Goal: Task Accomplishment & Management: Complete application form

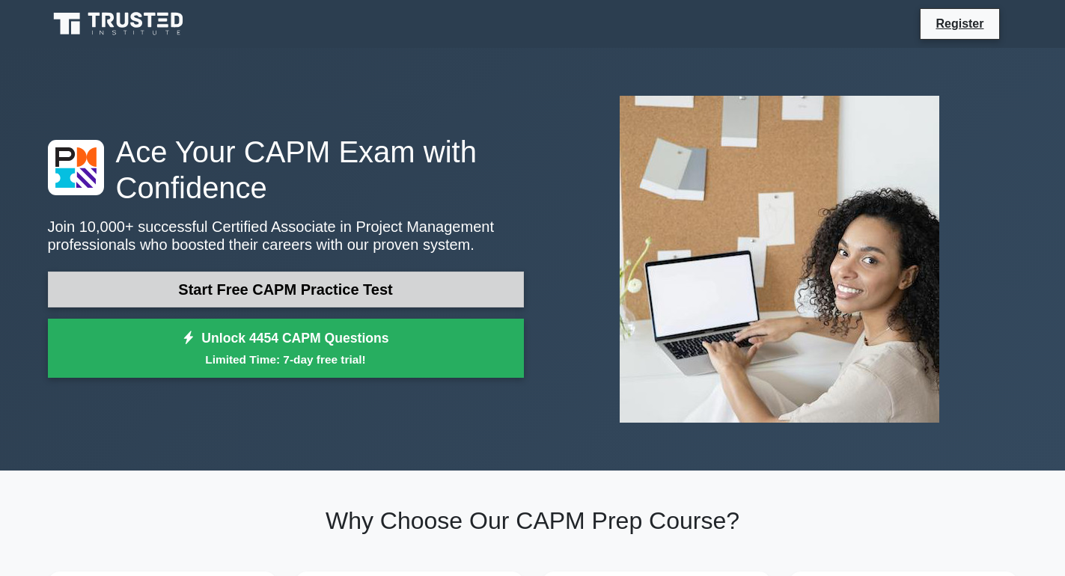
click at [347, 287] on link "Start Free CAPM Practice Test" at bounding box center [286, 290] width 476 height 36
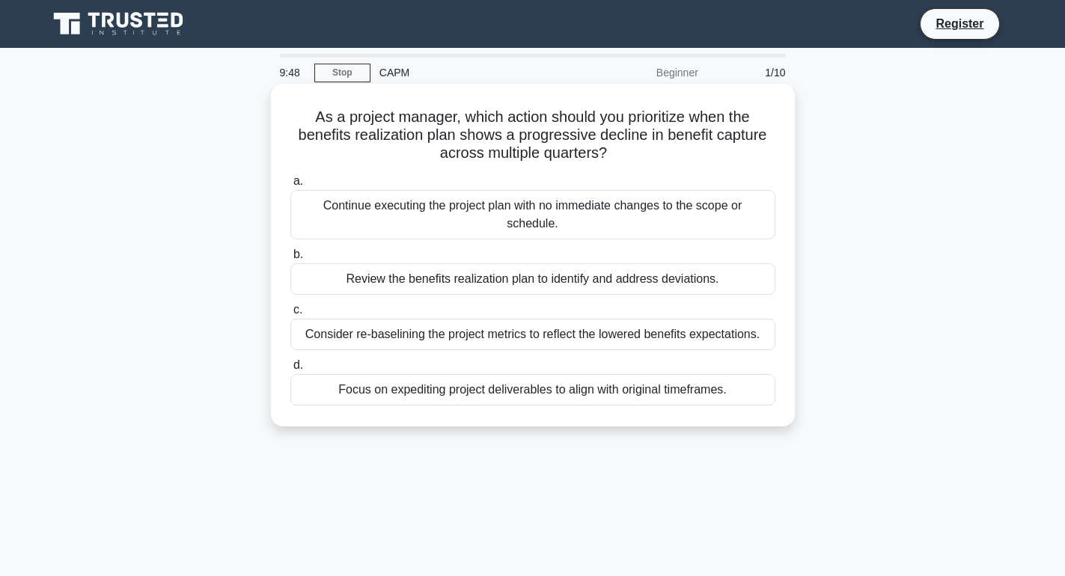
click at [718, 205] on div "Continue executing the project plan with no immediate changes to the scope or s…" at bounding box center [532, 214] width 485 height 49
click at [290, 186] on input "a. Continue executing the project plan with no immediate changes to the scope o…" at bounding box center [290, 182] width 0 height 10
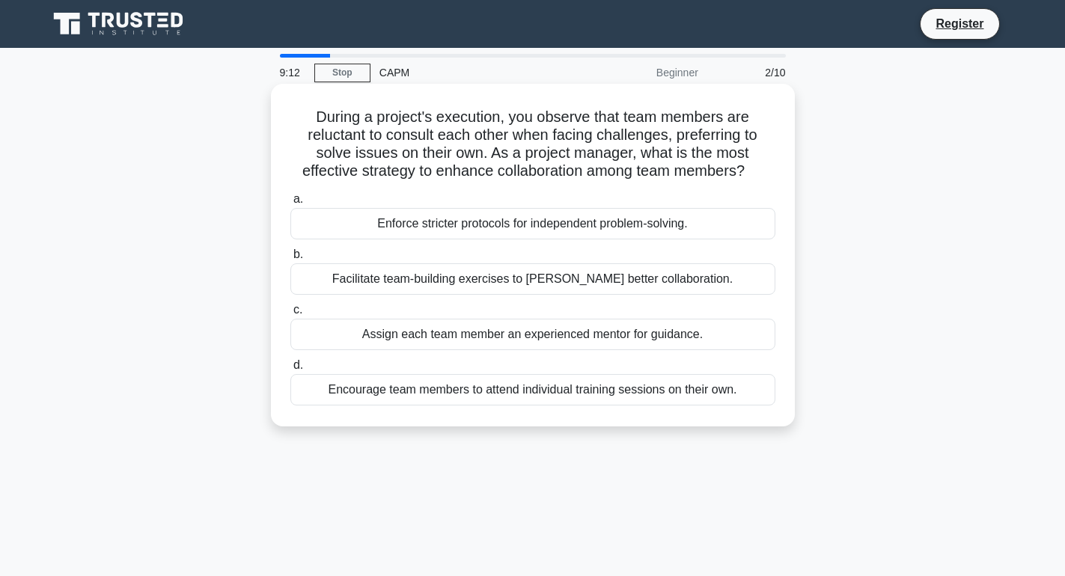
click at [297, 219] on div "Enforce stricter protocols for independent problem-solving." at bounding box center [532, 223] width 485 height 31
click at [290, 204] on input "a. Enforce stricter protocols for independent problem-solving." at bounding box center [290, 200] width 0 height 10
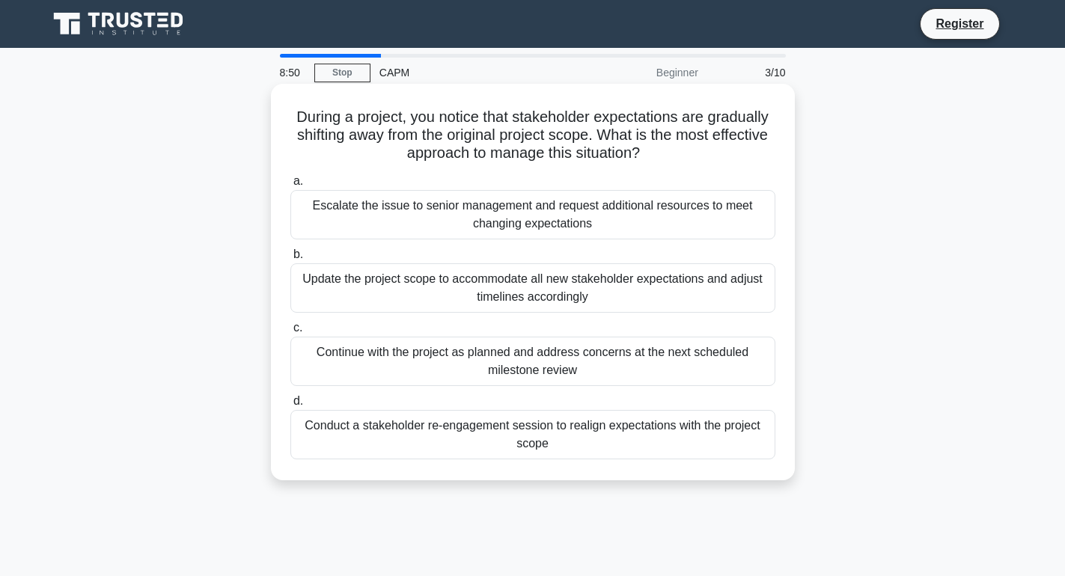
click at [305, 357] on div "Continue with the project as planned and address concerns at the next scheduled…" at bounding box center [532, 361] width 485 height 49
click at [290, 333] on input "c. Continue with the project as planned and address concerns at the next schedu…" at bounding box center [290, 328] width 0 height 10
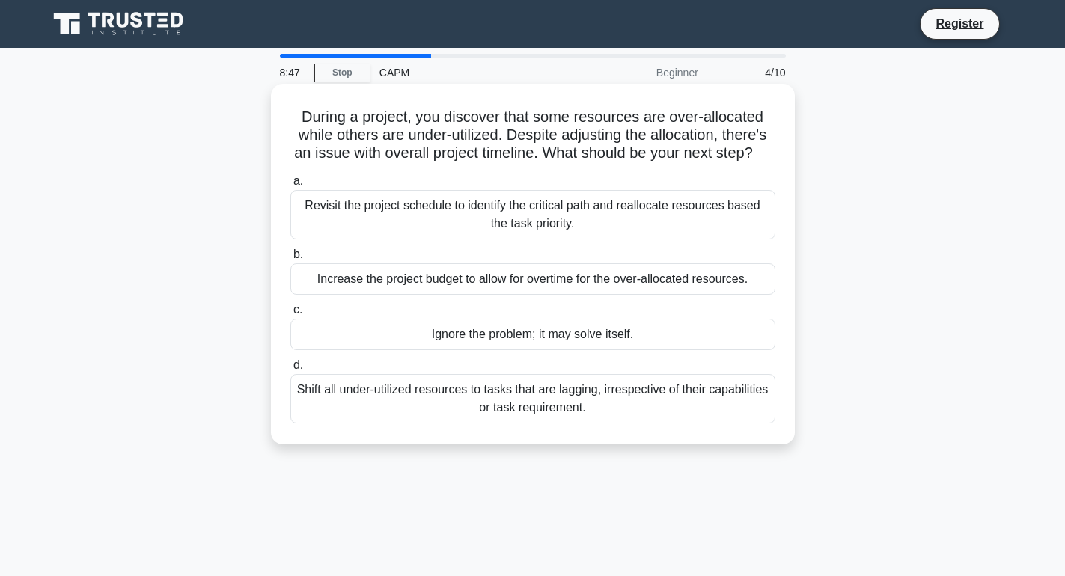
click at [337, 295] on div "Increase the project budget to allow for overtime for the over-allocated resour…" at bounding box center [532, 278] width 485 height 31
click at [290, 260] on input "b. Increase the project budget to allow for overtime for the over-allocated res…" at bounding box center [290, 255] width 0 height 10
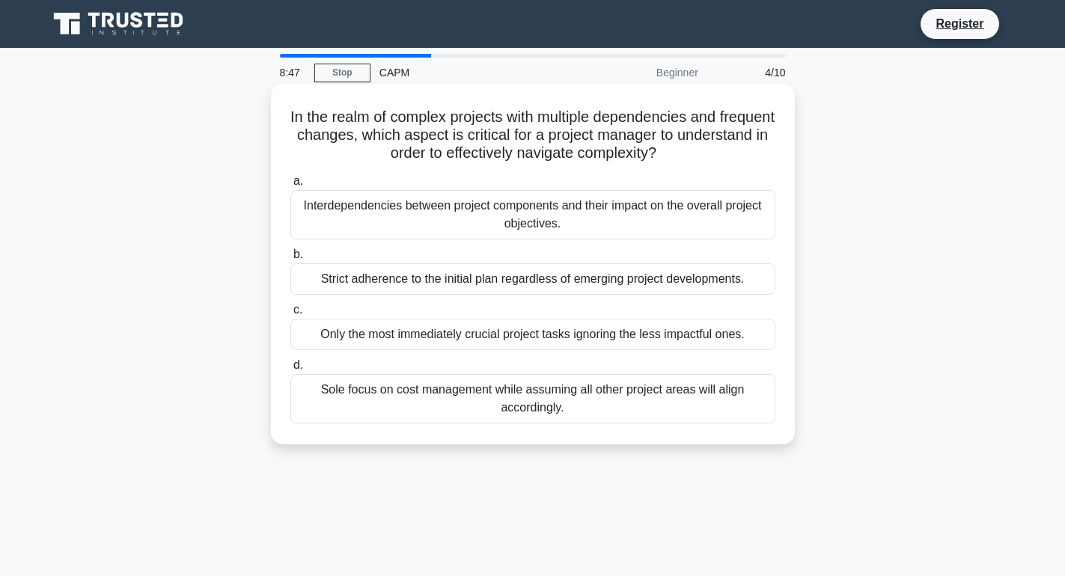
click at [334, 330] on div "Only the most immediately crucial project tasks ignoring the less impactful one…" at bounding box center [532, 334] width 485 height 31
click at [290, 315] on input "c. Only the most immediately crucial project tasks ignoring the less impactful …" at bounding box center [290, 310] width 0 height 10
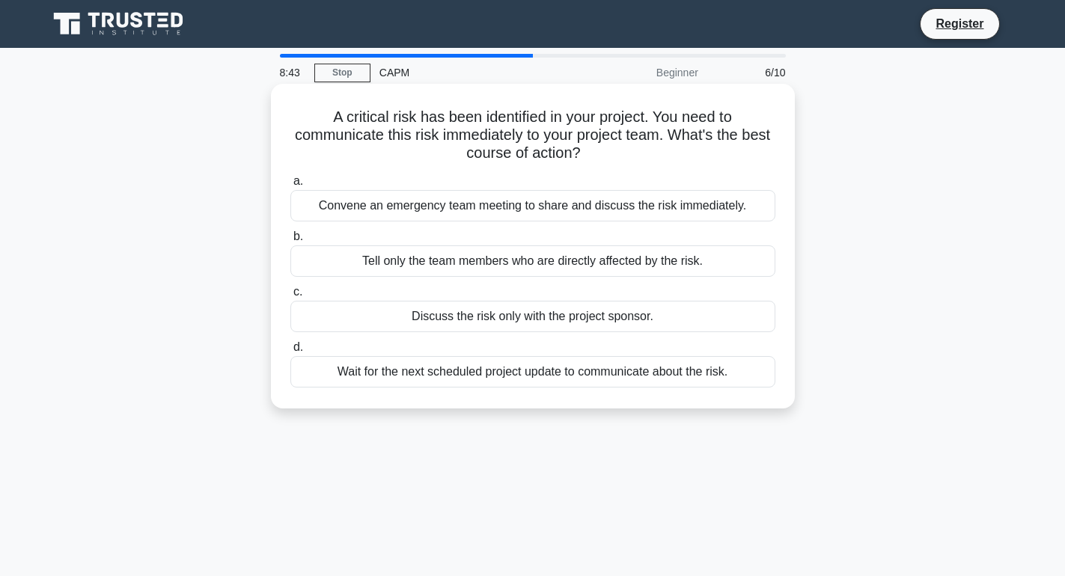
click at [336, 201] on div "Convene an emergency team meeting to share and discuss the risk immediately." at bounding box center [532, 205] width 485 height 31
click at [290, 186] on input "a. Convene an emergency team meeting to share and discuss the risk immediately." at bounding box center [290, 182] width 0 height 10
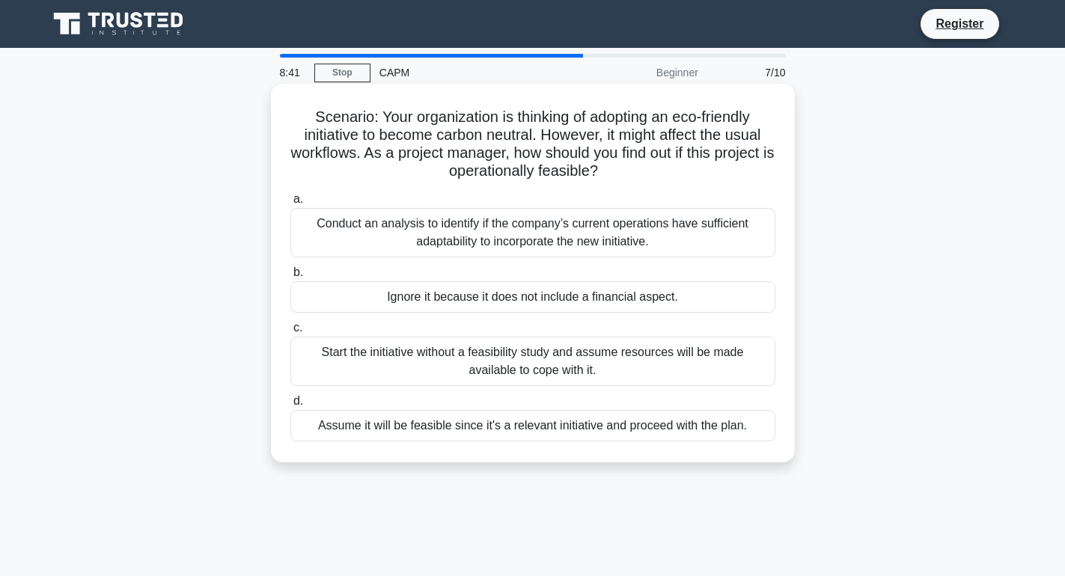
click at [321, 346] on div "Start the initiative without a feasibility study and assume resources will be m…" at bounding box center [532, 361] width 485 height 49
click at [290, 333] on input "c. Start the initiative without a feasibility study and assume resources will b…" at bounding box center [290, 328] width 0 height 10
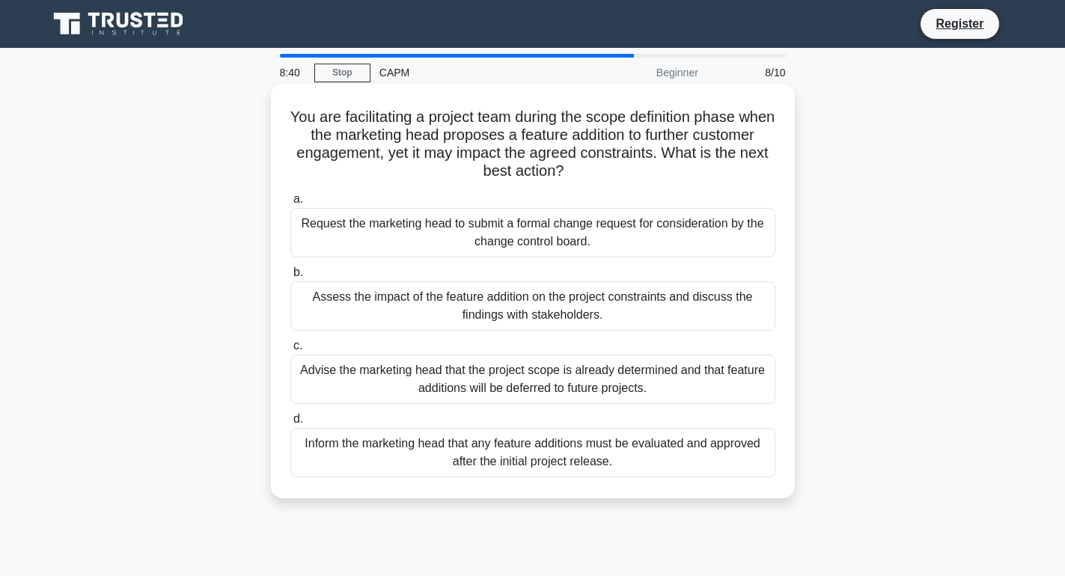
click at [321, 376] on div "Advise the marketing head that the project scope is already determined and that…" at bounding box center [532, 379] width 485 height 49
click at [290, 351] on input "c. Advise the marketing head that the project scope is already determined and t…" at bounding box center [290, 346] width 0 height 10
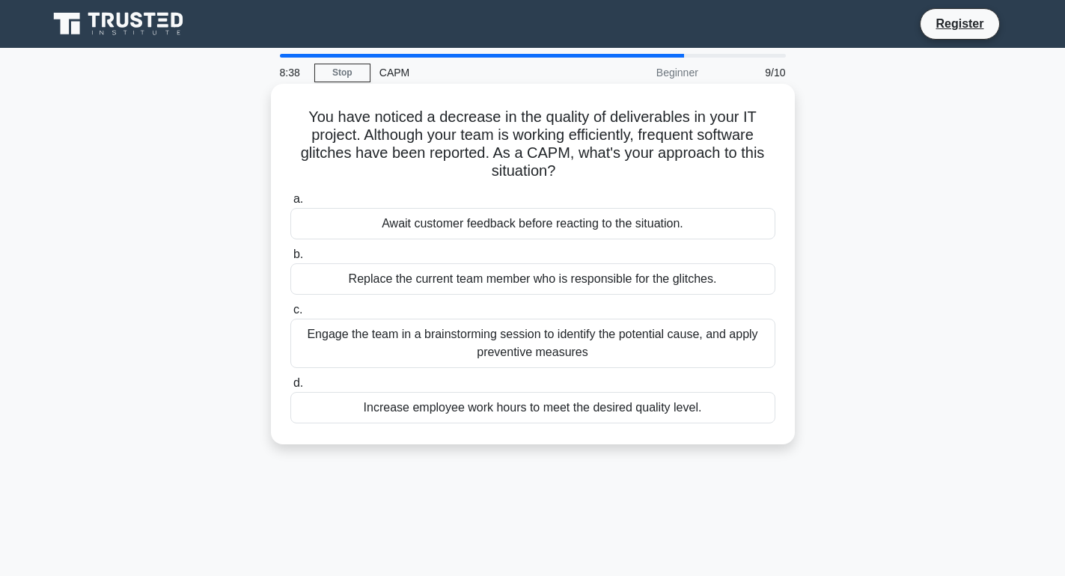
click at [337, 272] on div "Replace the current team member who is responsible for the glitches." at bounding box center [532, 278] width 485 height 31
click at [290, 260] on input "b. Replace the current team member who is responsible for the glitches." at bounding box center [290, 255] width 0 height 10
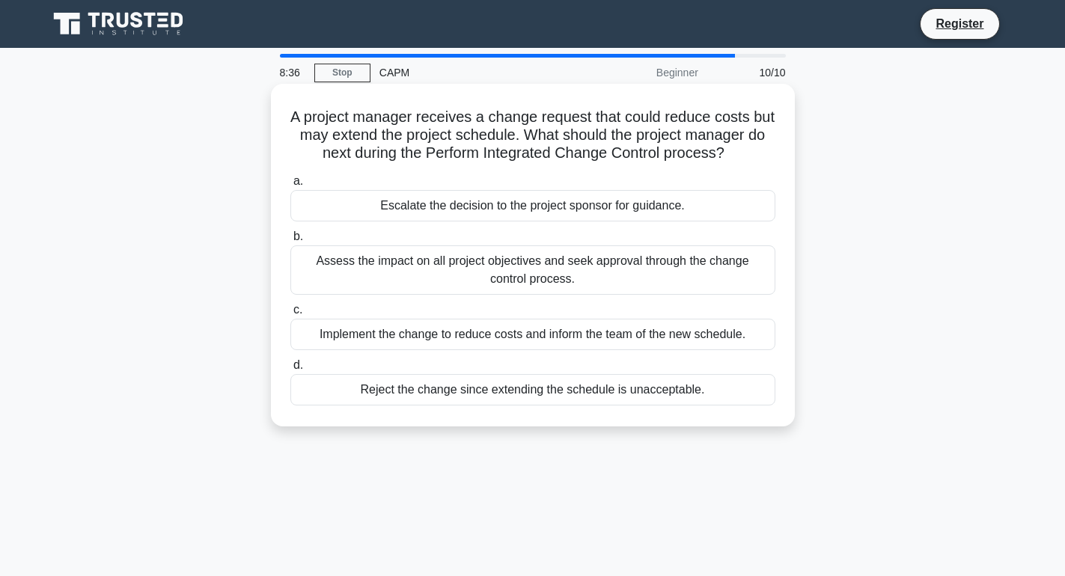
click at [334, 382] on div "Reject the change since extending the schedule is unacceptable." at bounding box center [532, 389] width 485 height 31
click at [290, 370] on input "d. Reject the change since extending the schedule is unacceptable." at bounding box center [290, 366] width 0 height 10
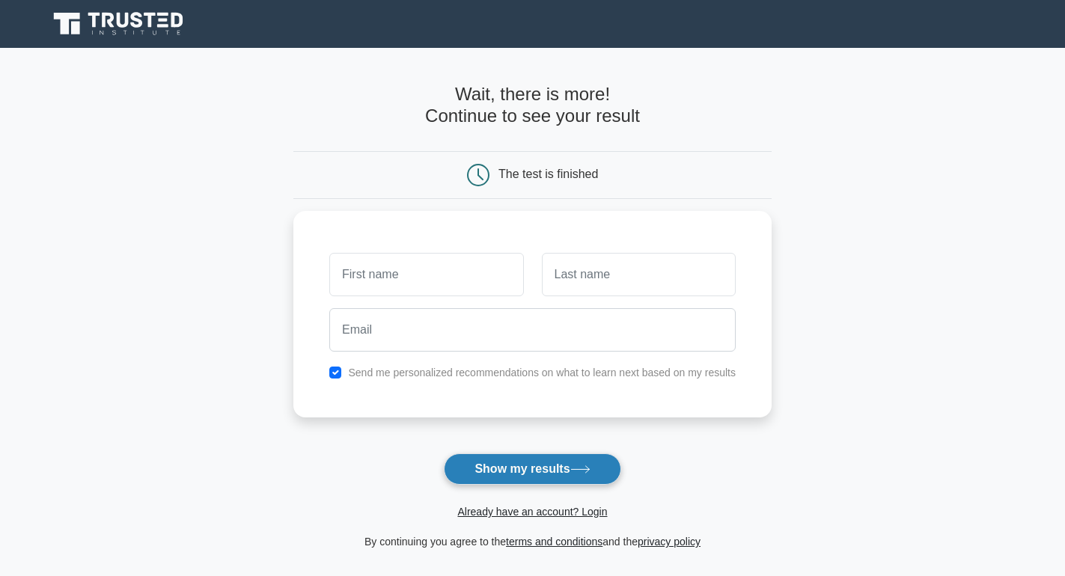
click at [507, 469] on button "Show my results" at bounding box center [532, 468] width 177 height 31
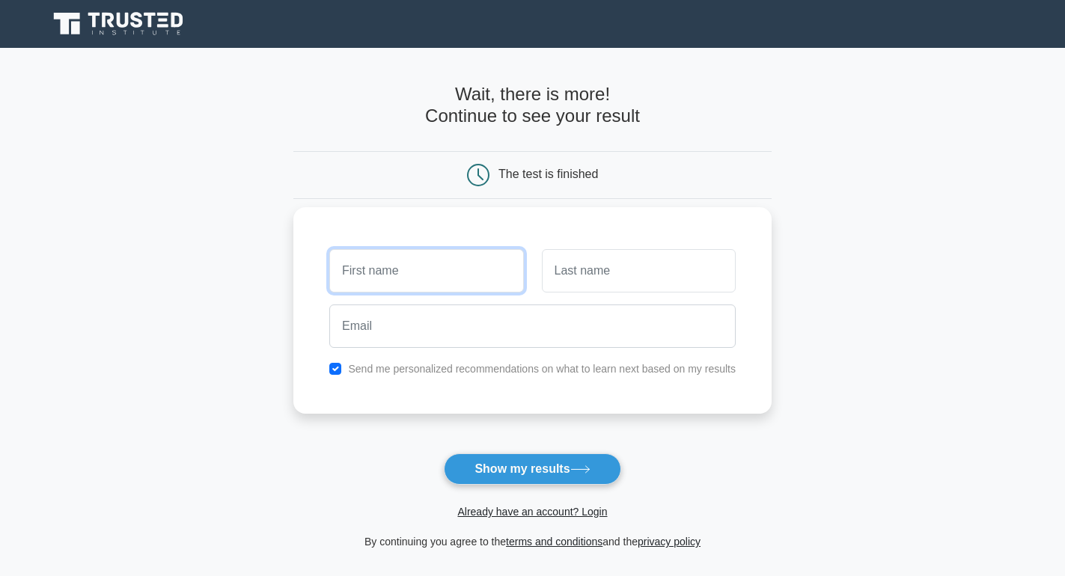
click at [392, 281] on input "text" at bounding box center [426, 270] width 194 height 43
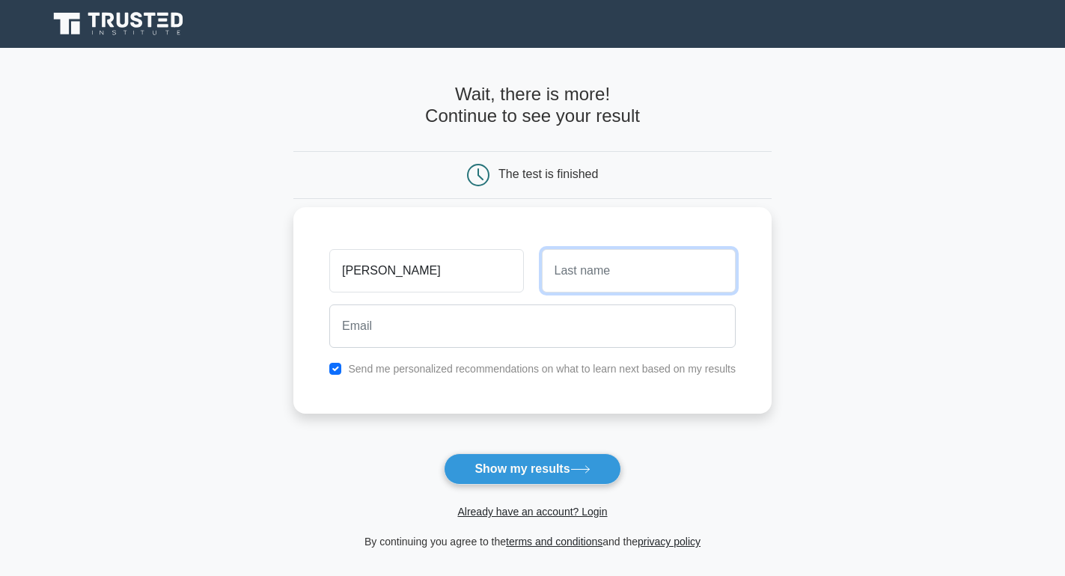
click at [631, 269] on input "text" at bounding box center [639, 270] width 194 height 43
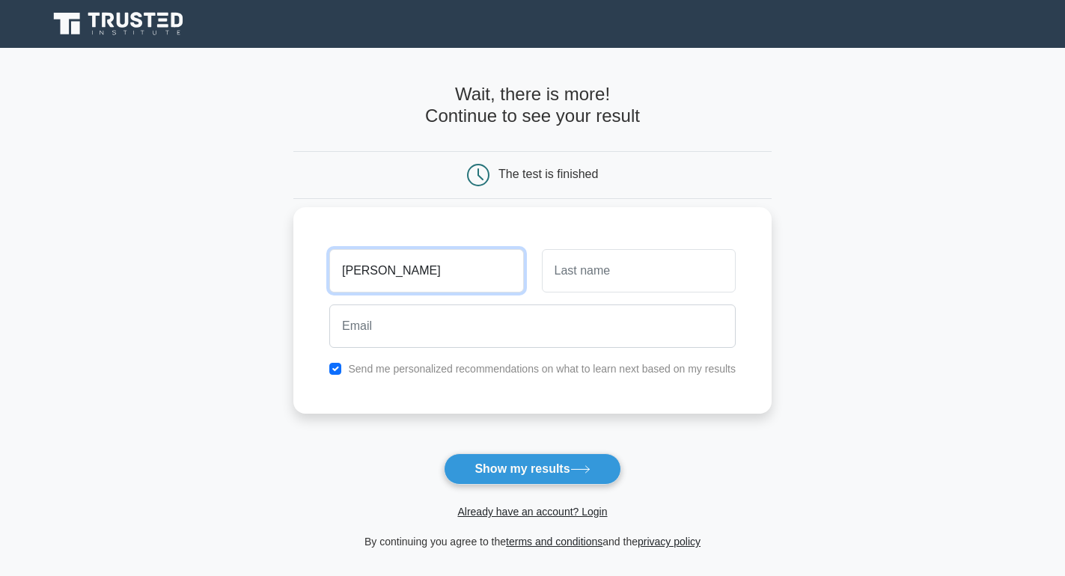
click at [438, 268] on input "peter" at bounding box center [426, 270] width 194 height 43
type input "p"
type input "l"
type input "LUBWAMA"
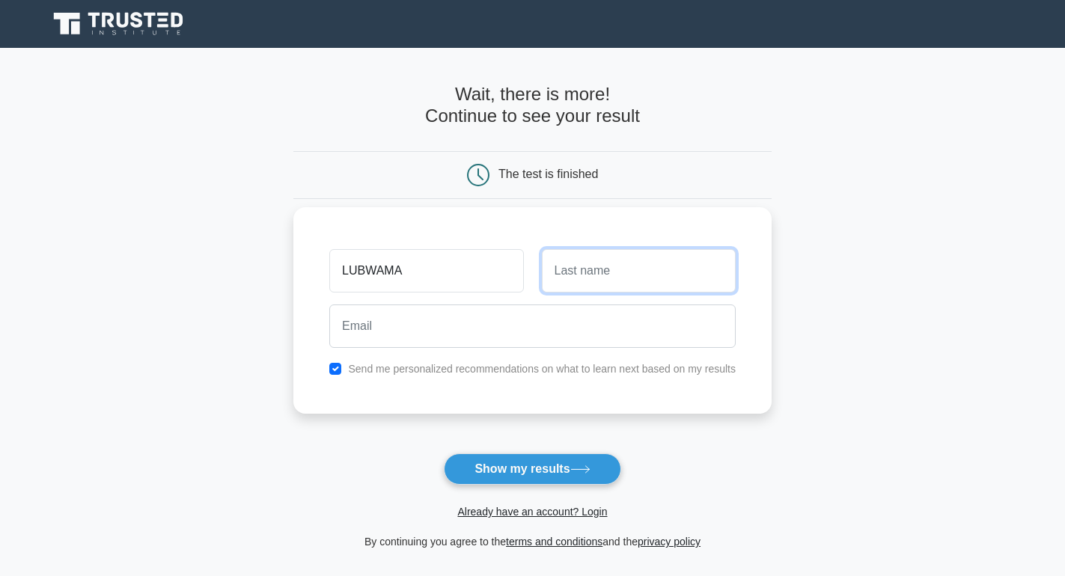
click at [572, 273] on input "text" at bounding box center [639, 270] width 194 height 43
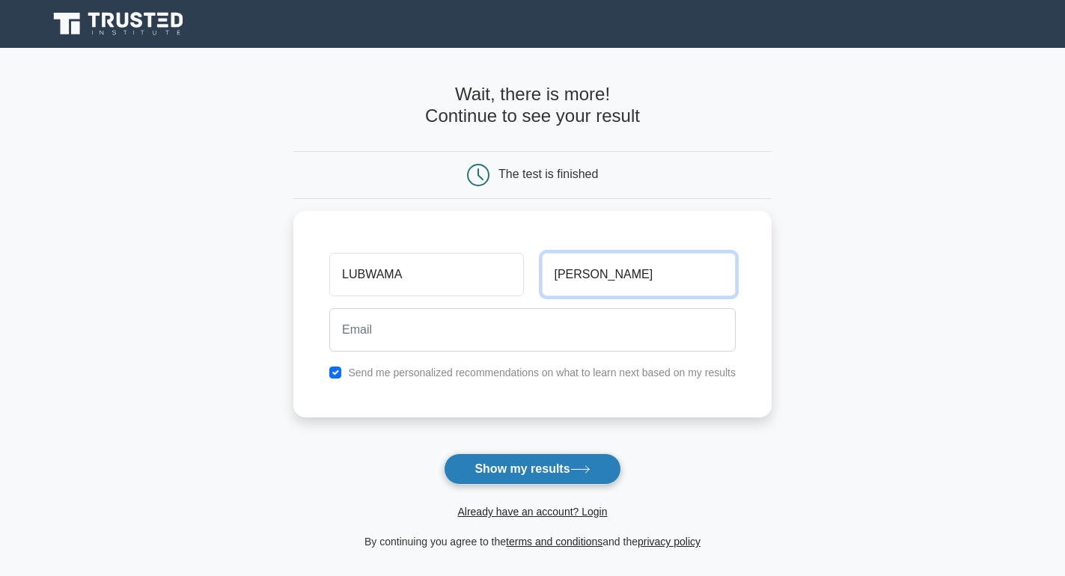
type input "PETER"
click at [520, 471] on button "Show my results" at bounding box center [532, 468] width 177 height 31
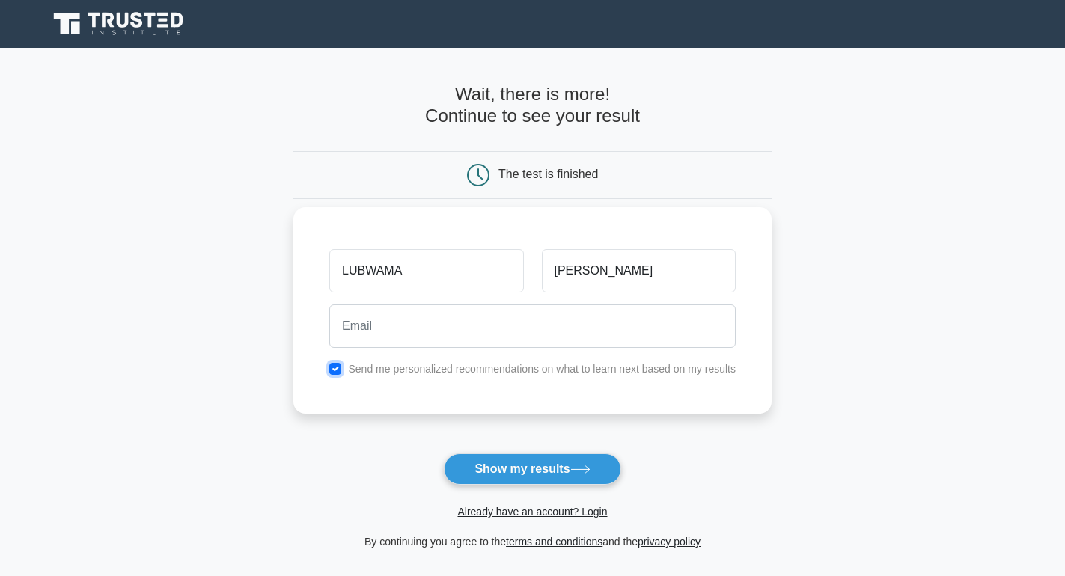
click at [339, 366] on input "checkbox" at bounding box center [335, 369] width 12 height 12
checkbox input "false"
click at [568, 468] on button "Show my results" at bounding box center [532, 468] width 177 height 31
click at [543, 548] on link "terms and conditions" at bounding box center [554, 542] width 97 height 12
